Goal: Information Seeking & Learning: Learn about a topic

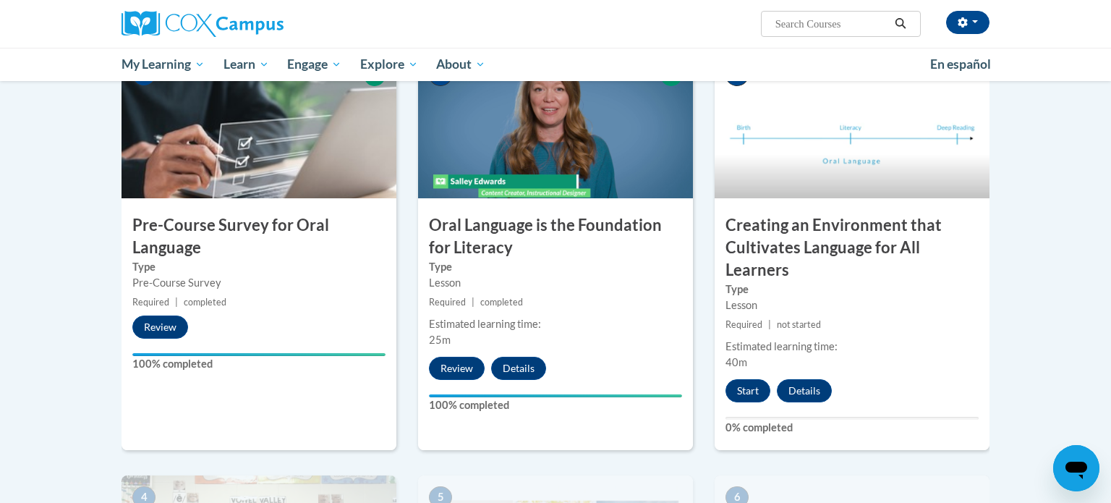
scroll to position [322, 0]
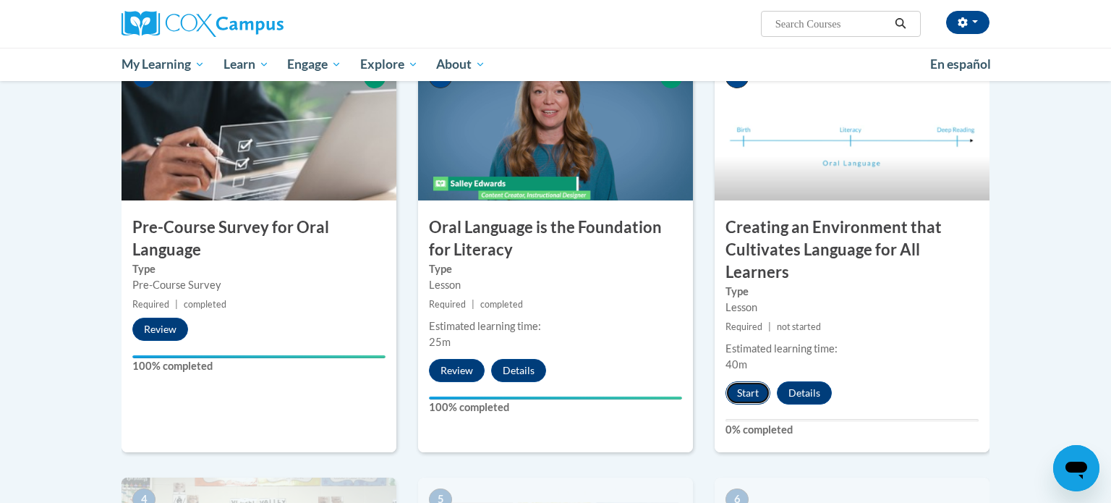
click at [750, 392] on button "Start" at bounding box center [748, 392] width 45 height 23
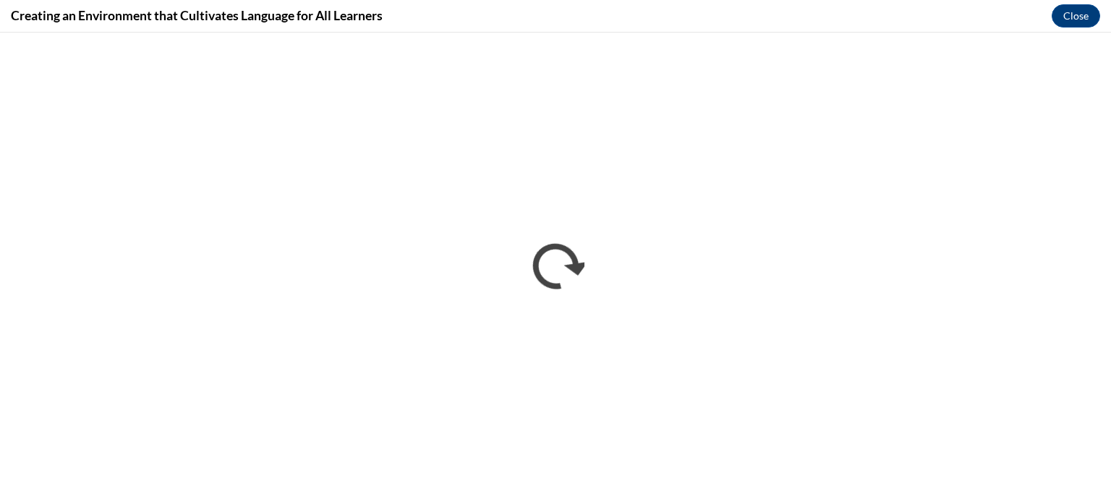
scroll to position [0, 0]
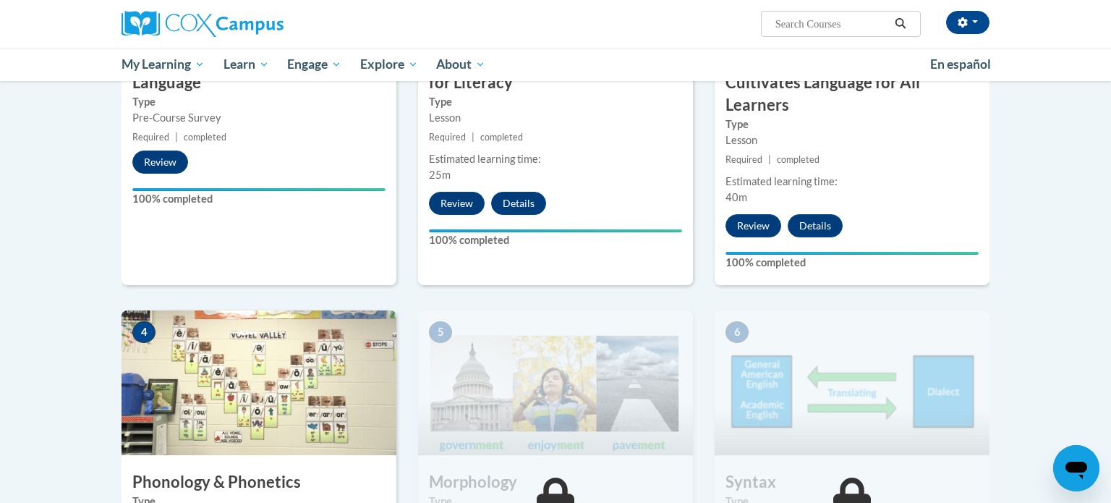
scroll to position [488, 0]
